Goal: Find specific page/section: Find specific page/section

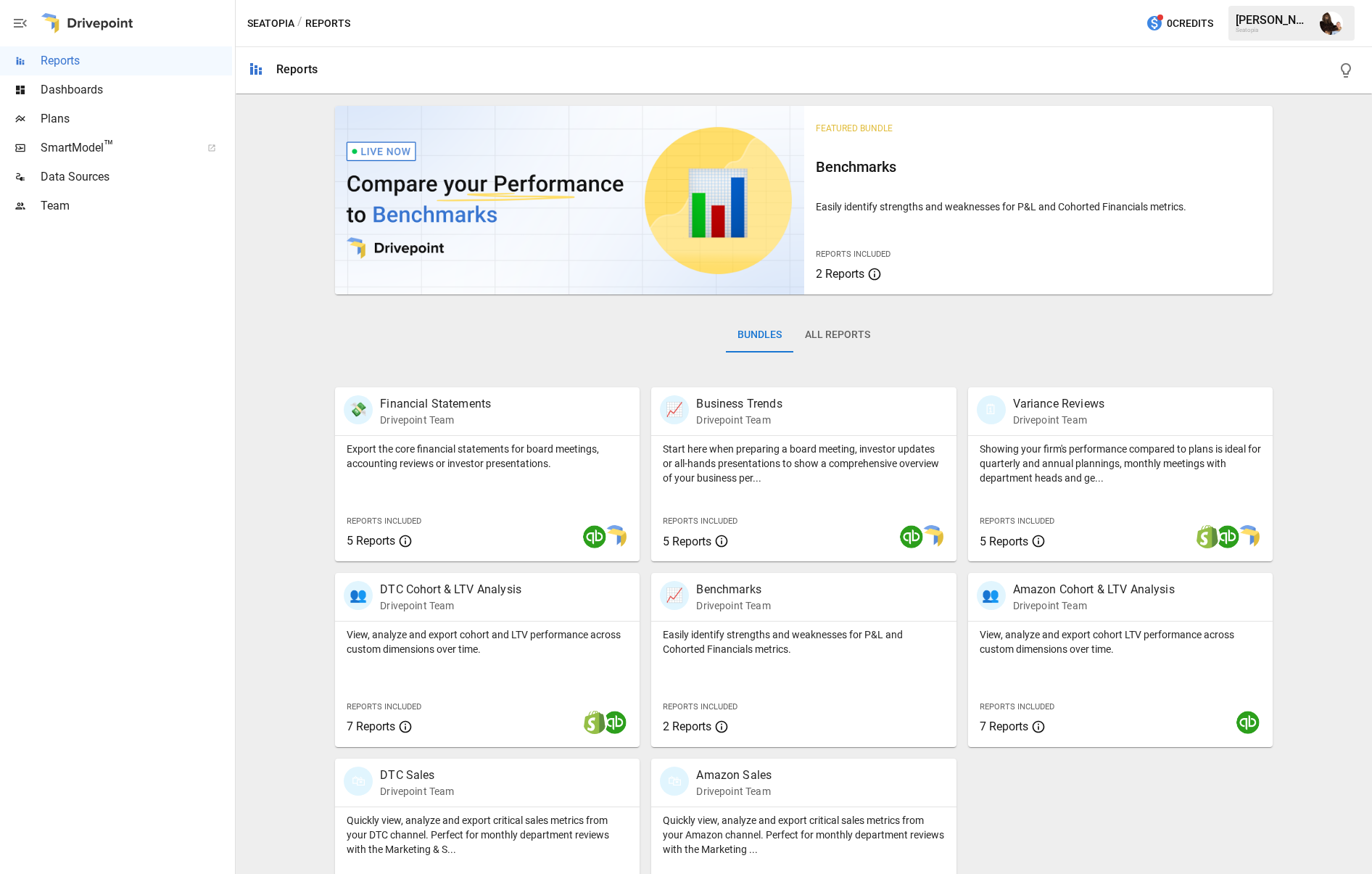
click at [128, 109] on div "Plans" at bounding box center [116, 119] width 232 height 29
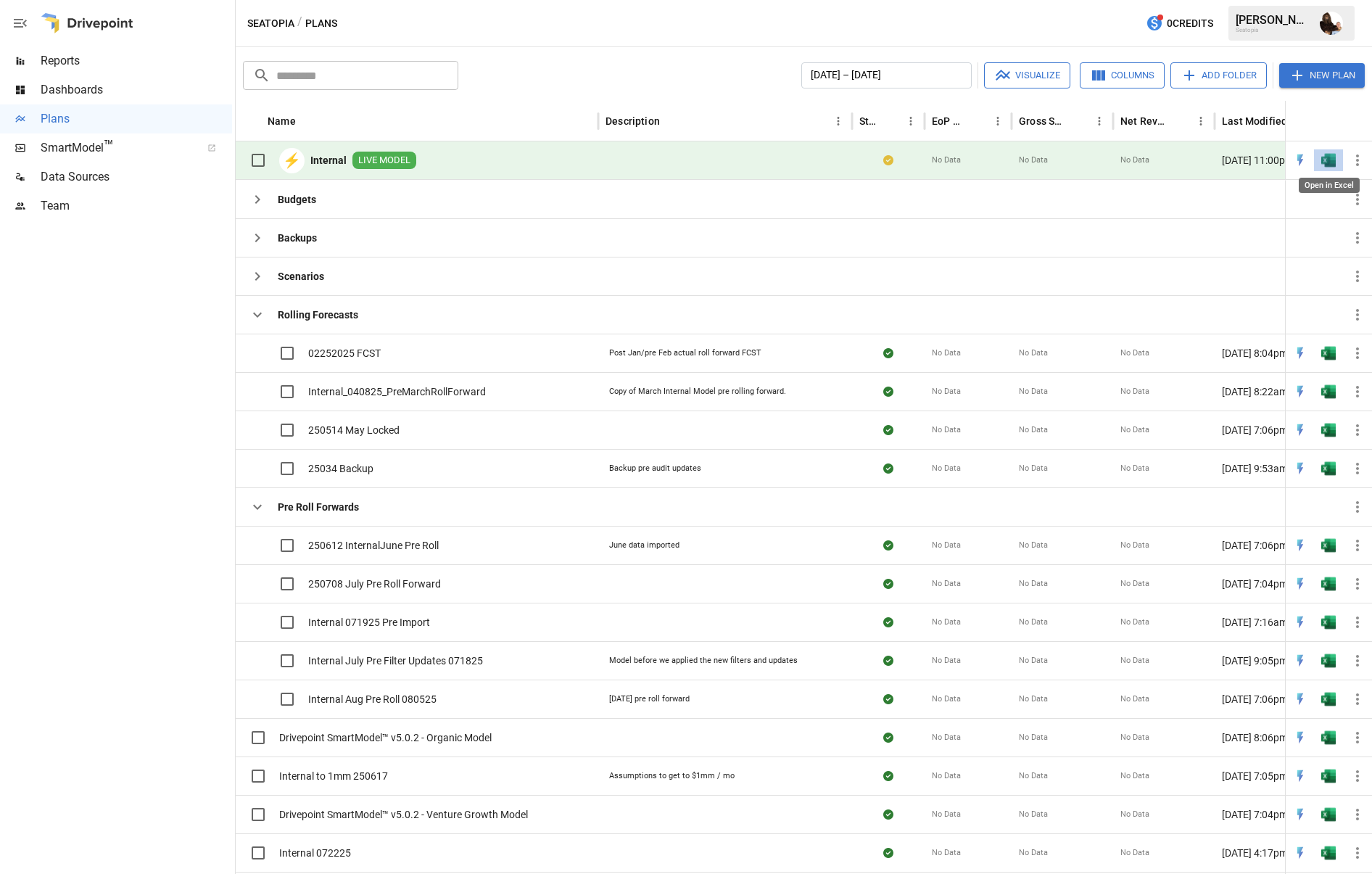
click at [1333, 160] on img "Open in Excel" at bounding box center [1329, 159] width 14 height 14
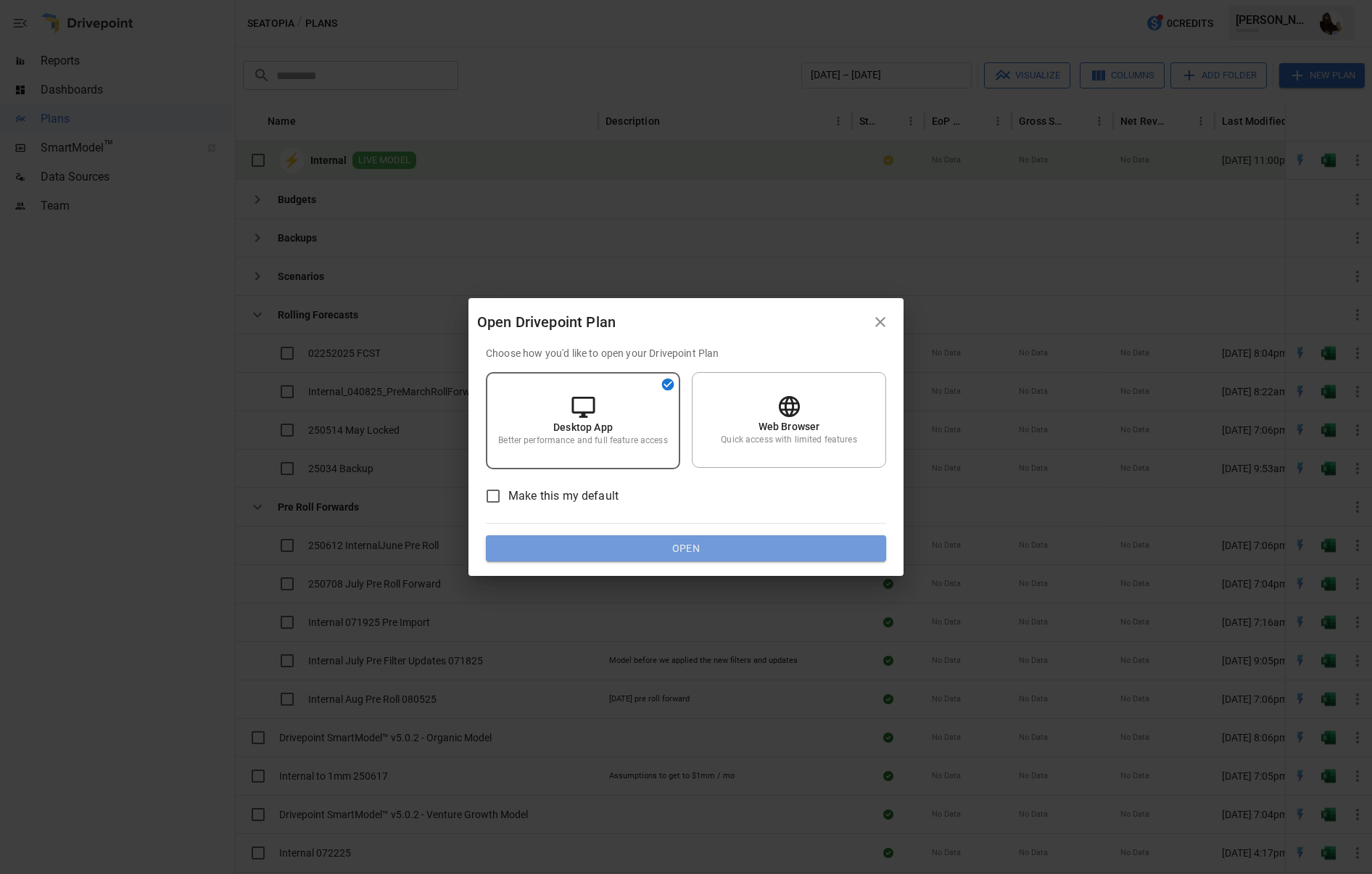
click at [714, 546] on button "Open" at bounding box center [686, 548] width 400 height 26
